Goal: Obtain resource: Download file/media

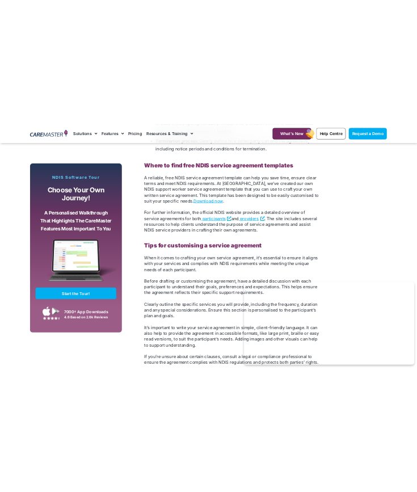
scroll to position [1603, 0]
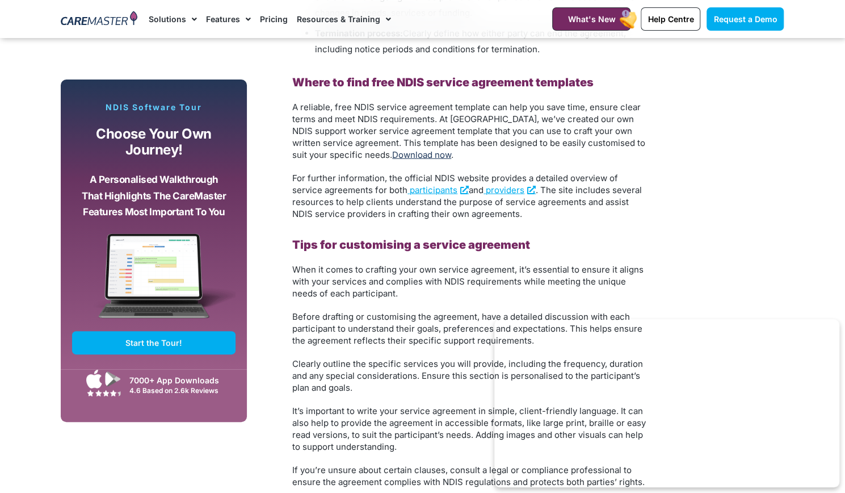
click at [392, 157] on link "Download now" at bounding box center [421, 154] width 59 height 11
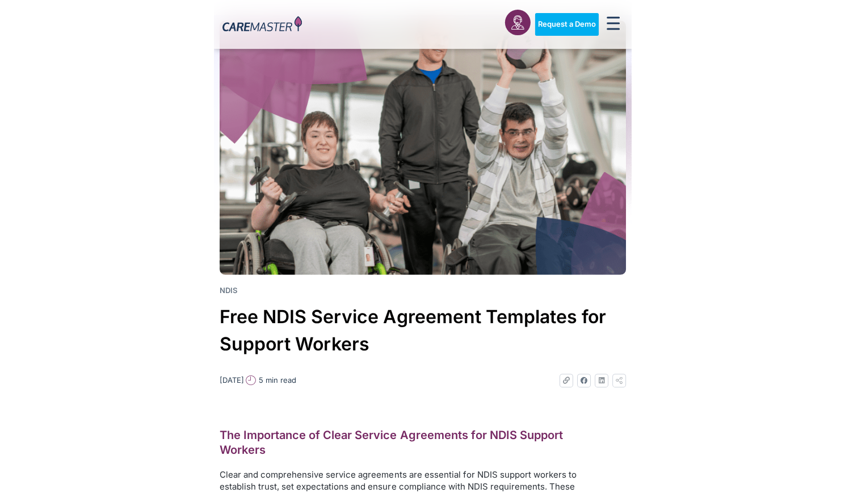
scroll to position [0, 0]
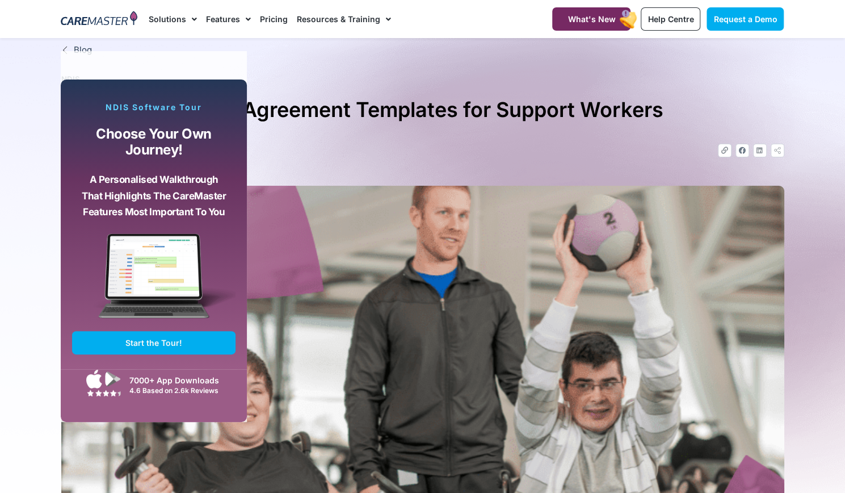
click at [526, 109] on h1 "Free NDIS Service Agreement Templates for Support Workers" at bounding box center [422, 109] width 723 height 33
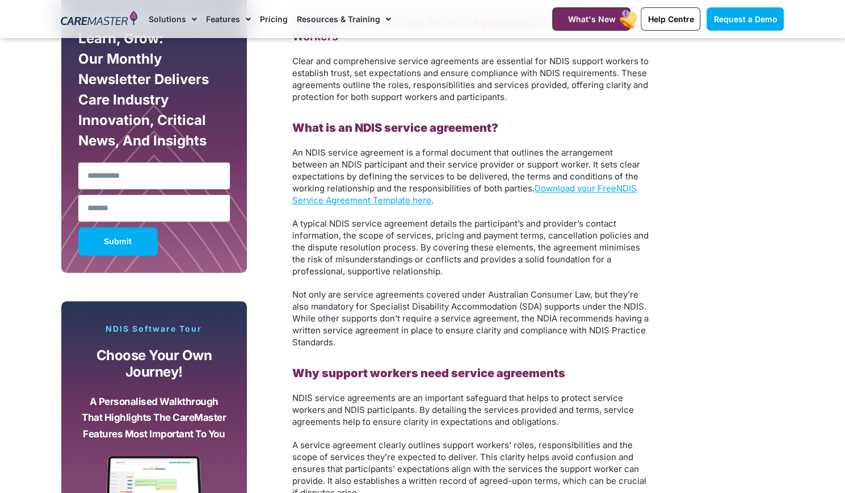
scroll to position [687, 0]
click at [560, 191] on link "Download your Free" at bounding box center [576, 187] width 82 height 11
